Goal: Information Seeking & Learning: Learn about a topic

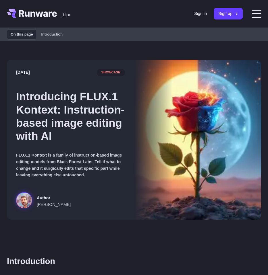
click at [164, 143] on img at bounding box center [197, 140] width 127 height 160
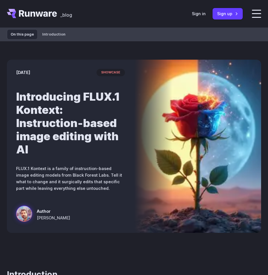
click at [41, 15] on icon "Go to /" at bounding box center [38, 13] width 38 height 7
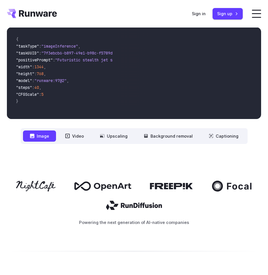
scroll to position [192, 0]
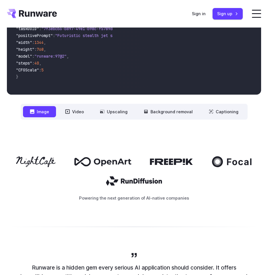
click at [121, 177] on icon at bounding box center [134, 181] width 56 height 9
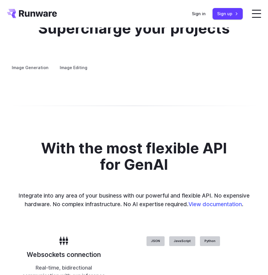
scroll to position [1090, 0]
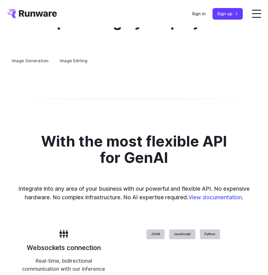
click at [0, 0] on summary "Creative styling" at bounding box center [0, 0] width 0 height 0
click at [0, 0] on summary "Concept design" at bounding box center [0, 0] width 0 height 0
click at [0, 0] on summary "Custom avatars" at bounding box center [0, 0] width 0 height 0
click at [0, 0] on details "Product design Quickly design and visualize new product lines, accessories, or …" at bounding box center [0, 0] width 0 height 0
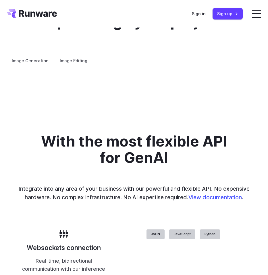
click at [0, 0] on summary "Product design" at bounding box center [0, 0] width 0 height 0
click at [0, 0] on summary "Architecture" at bounding box center [0, 0] width 0 height 0
click at [0, 0] on summary "Personalized assets" at bounding box center [0, 0] width 0 height 0
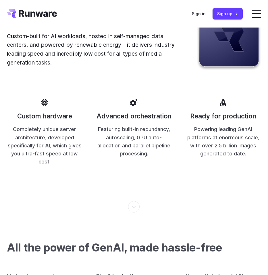
scroll to position [1592, 0]
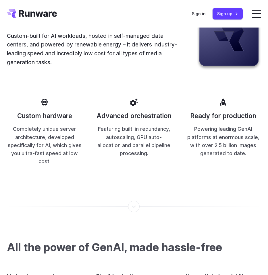
click at [135, 125] on div "Powered by blazing-fast, low-cost infrastructure Launch AI features in record t…" at bounding box center [134, 55] width 254 height 220
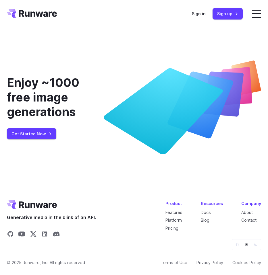
scroll to position [2207, 0]
click at [207, 219] on link "Blog" at bounding box center [205, 220] width 9 height 5
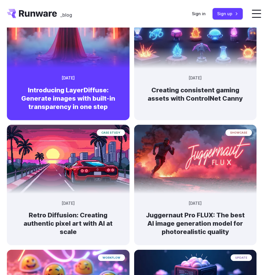
scroll to position [250, 0]
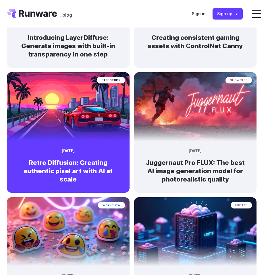
click at [92, 104] on img at bounding box center [68, 104] width 129 height 72
